Goal: Task Accomplishment & Management: Use online tool/utility

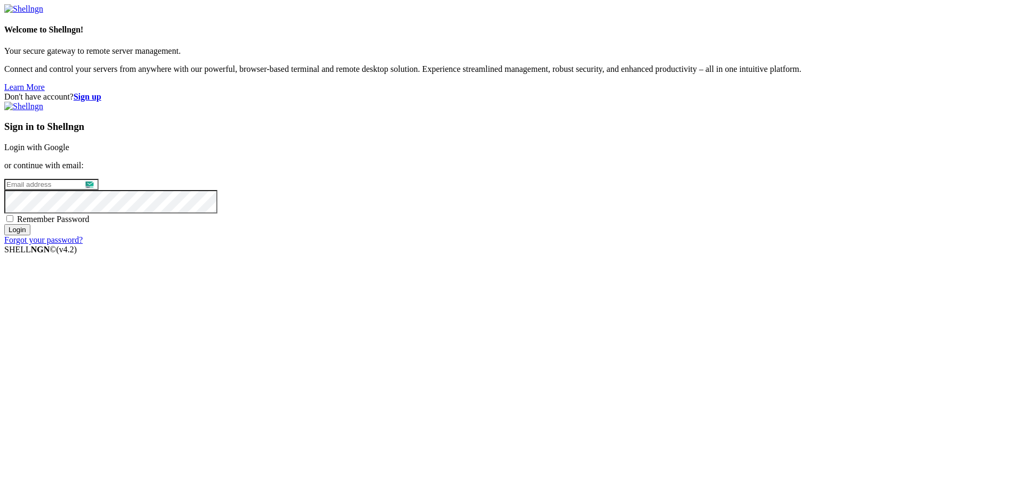
click at [69, 152] on link "Login with Google" at bounding box center [36, 147] width 65 height 9
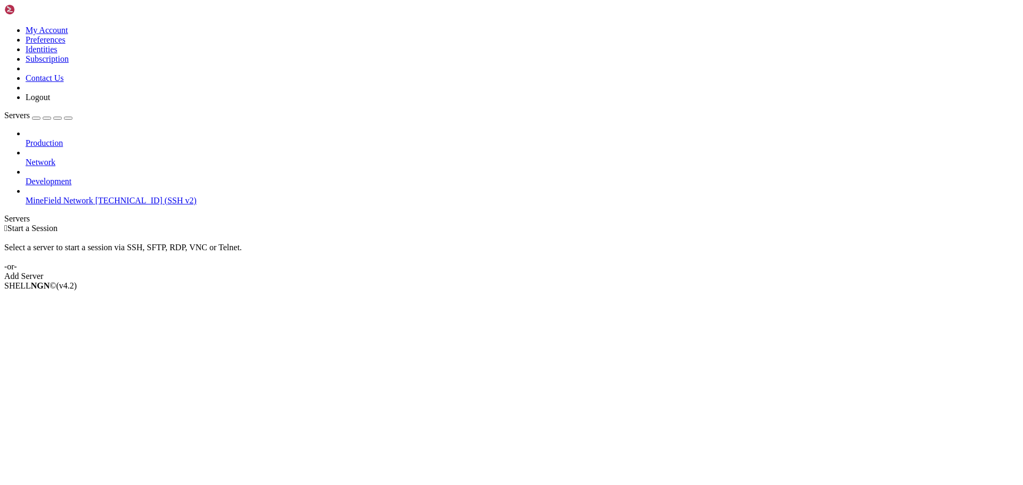
click at [95, 196] on span "[TECHNICAL_ID] (SSH v2)" at bounding box center [145, 200] width 101 height 9
click at [123, 299] on li "Connect" at bounding box center [74, 304] width 97 height 10
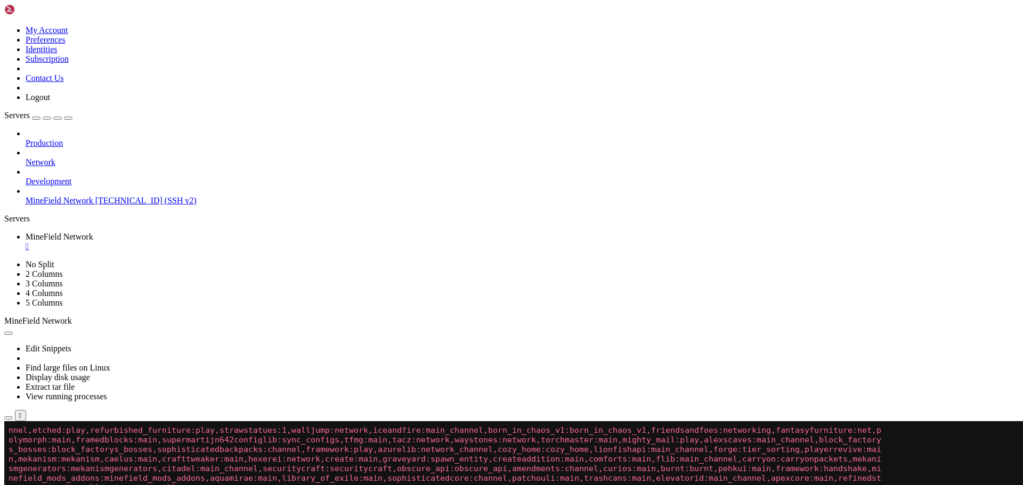
drag, startPoint x: 107, startPoint y: 637, endPoint x: 152, endPoint y: 636, distance: 45.3
drag, startPoint x: 101, startPoint y: 641, endPoint x: 164, endPoint y: 636, distance: 63.0
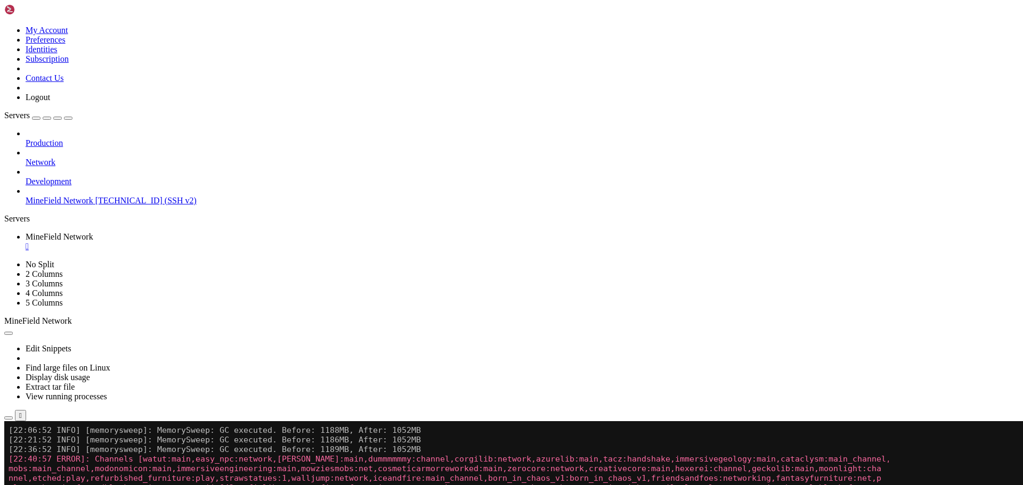
scroll to position [153, 0]
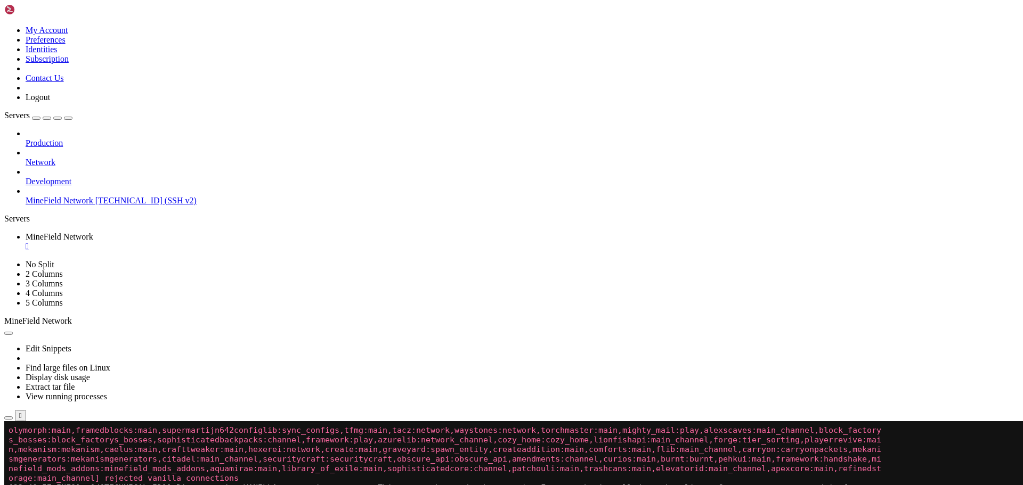
drag, startPoint x: 128, startPoint y: 576, endPoint x: 114, endPoint y: 488, distance: 89.0
click at [114, 485] on x-row "[22:40:57 INFO]: [/[TECHNICAL_ID]] Disconnecting VANILLA connection attempt: Th…" at bounding box center [449, 488] width 880 height 10
drag, startPoint x: 101, startPoint y: 486, endPoint x: 162, endPoint y: 486, distance: 61.3
click at [162, 485] on x-row "[22:40:57 INFO]: [/[TECHNICAL_ID]] Disconnecting VANILLA connection attempt: Th…" at bounding box center [449, 488] width 880 height 10
copy x-row "[TECHNICAL_ID]"
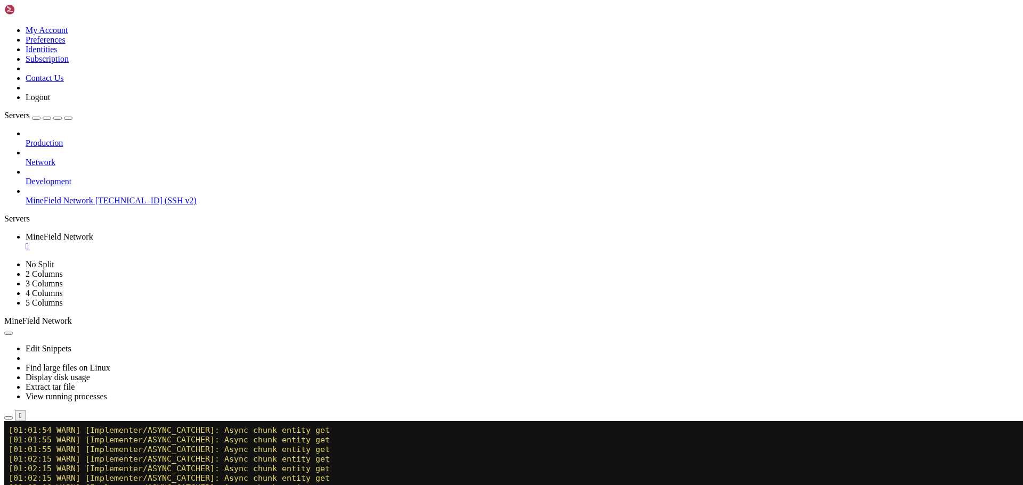
scroll to position [34495, 0]
